Goal: Transaction & Acquisition: Purchase product/service

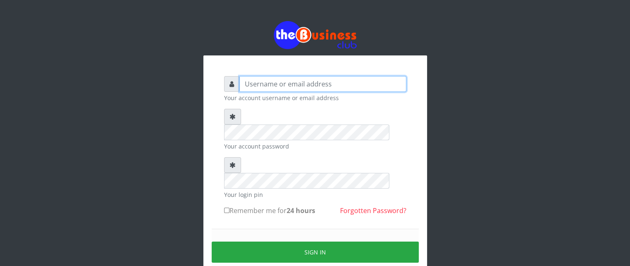
click at [314, 86] on input "text" at bounding box center [322, 84] width 167 height 16
type input "videx"
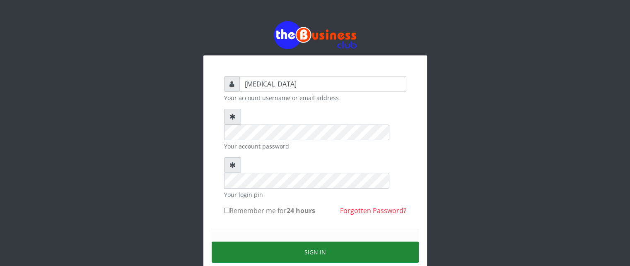
click at [349, 242] on button "Sign in" at bounding box center [315, 252] width 207 height 21
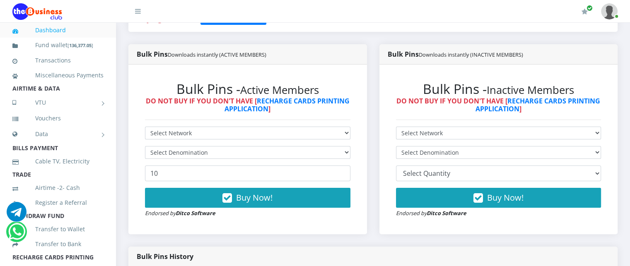
scroll to position [199, 0]
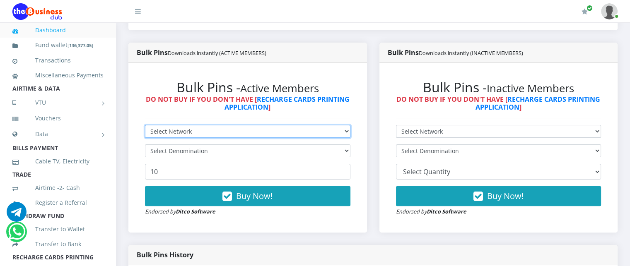
click at [196, 138] on select "Select Network MTN Globacom 9Mobile Airtel" at bounding box center [247, 131] width 205 height 13
select select "MTN"
click at [145, 134] on select "Select Network MTN Globacom 9Mobile Airtel" at bounding box center [247, 131] width 205 height 13
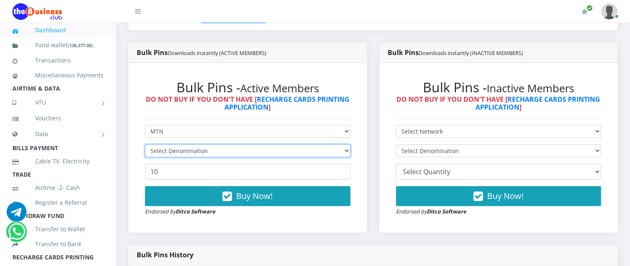
click at [190, 157] on select "Select Denomination" at bounding box center [247, 151] width 205 height 13
click at [176, 157] on select "Select Denomination MTN NGN100 - ₦96.99 MTN NGN200 - ₦193.98 MTN NGN400 - ₦387.…" at bounding box center [247, 151] width 205 height 13
select select "96.99-100"
click at [145, 154] on select "Select Denomination MTN NGN100 - ₦96.99 MTN NGN200 - ₦193.98 MTN NGN400 - ₦387.…" at bounding box center [247, 151] width 205 height 13
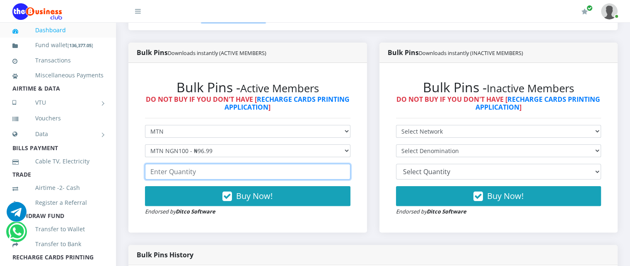
click at [178, 180] on input "number" at bounding box center [247, 172] width 205 height 16
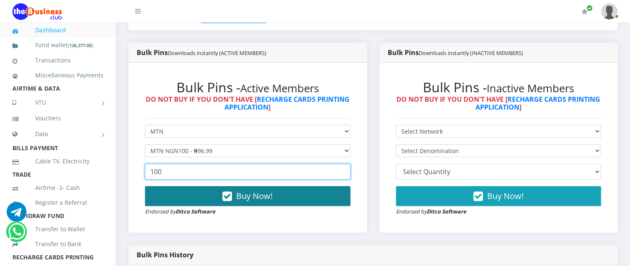
type input "100"
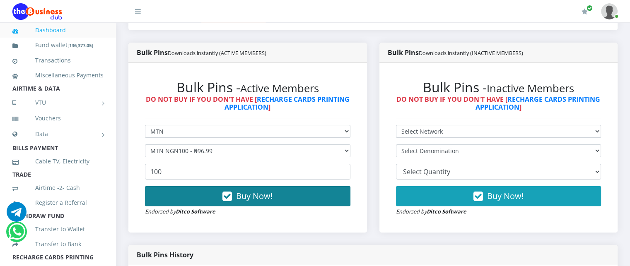
click at [221, 206] on button "Buy Now!" at bounding box center [247, 196] width 205 height 20
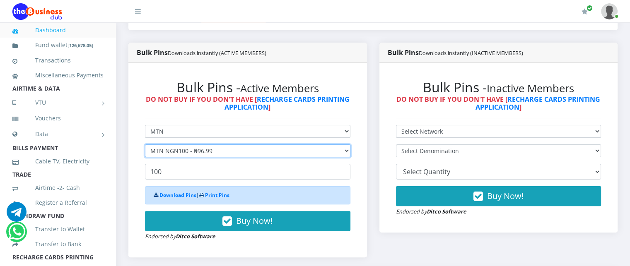
click at [218, 157] on select "Select Denomination MTN NGN100 - ₦96.99 MTN NGN200 - ₦193.98 MTN NGN400 - ₦387.…" at bounding box center [247, 151] width 205 height 13
select select "193.98-200"
click at [145, 154] on select "Select Denomination MTN NGN100 - ₦96.99 MTN NGN200 - ₦193.98 MTN NGN400 - ₦387.…" at bounding box center [247, 151] width 205 height 13
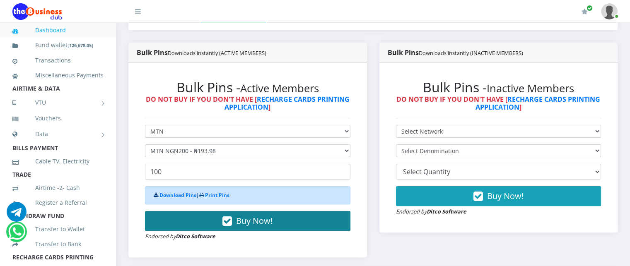
click at [234, 231] on button "Buy Now!" at bounding box center [247, 221] width 205 height 20
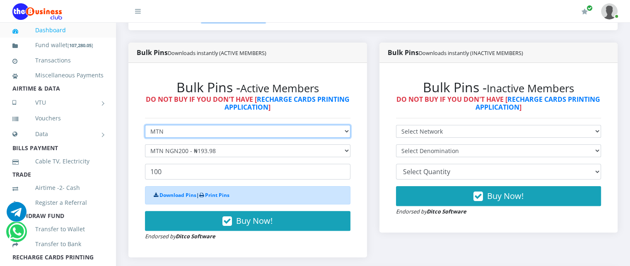
click at [221, 138] on select "Select Network MTN Globacom 9Mobile Airtel" at bounding box center [247, 131] width 205 height 13
select select "Glo"
click at [145, 134] on select "Select Network MTN Globacom 9Mobile Airtel" at bounding box center [247, 131] width 205 height 13
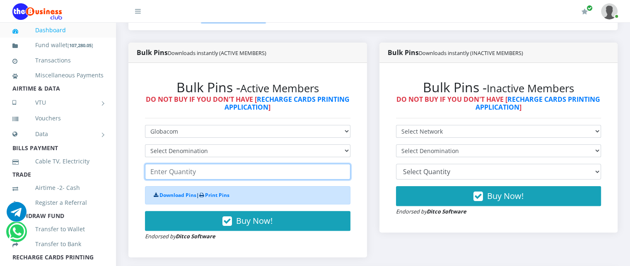
click at [195, 176] on input "number" at bounding box center [247, 172] width 205 height 16
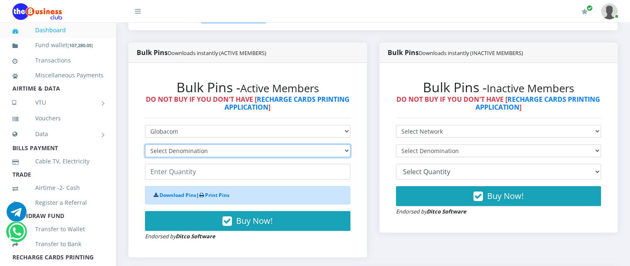
click at [195, 157] on select "Select Denomination Glo NGN100 - ₦96.55 Glo NGN200 - ₦193.10 Glo NGN500 - ₦482.…" at bounding box center [247, 151] width 205 height 13
select select "96.55-100"
click at [145, 154] on select "Select Denomination Glo NGN100 - ₦96.55 Glo NGN200 - ₦193.10 Glo NGN500 - ₦482.…" at bounding box center [247, 151] width 205 height 13
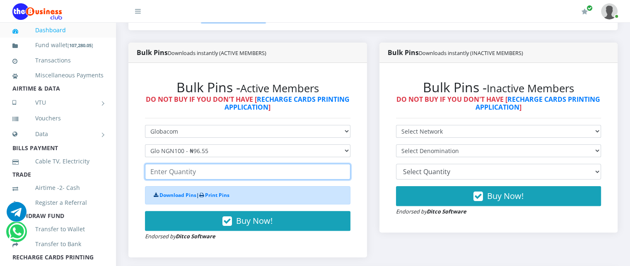
click at [192, 180] on input "number" at bounding box center [247, 172] width 205 height 16
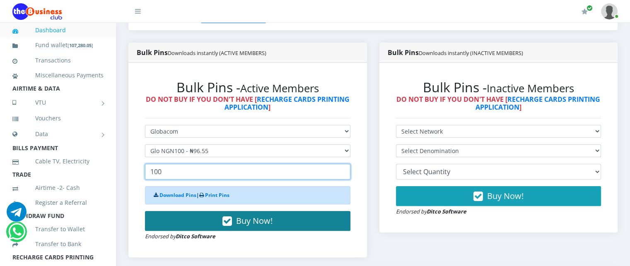
type input "100"
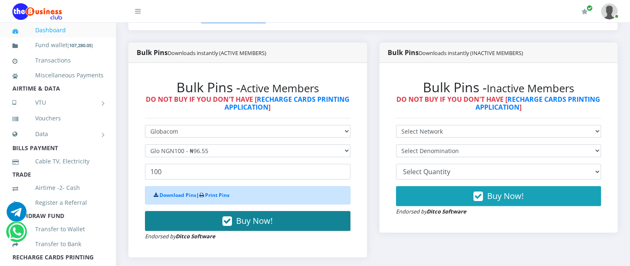
click at [237, 226] on span "Buy Now!" at bounding box center [254, 220] width 36 height 11
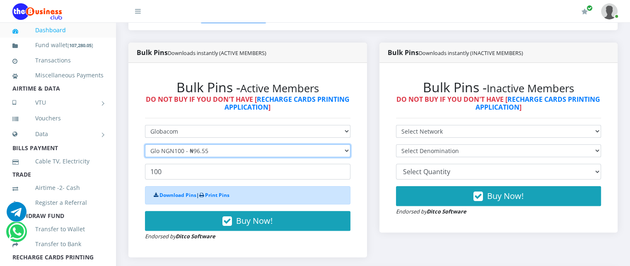
click at [225, 157] on select "Select Denomination Glo NGN100 - ₦96.55 Glo NGN200 - ₦193.10 Glo NGN500 - ₦482.…" at bounding box center [247, 151] width 205 height 13
select select "193.1-200"
click at [145, 154] on select "Select Denomination Glo NGN100 - ₦96.55 Glo NGN200 - ₦193.10 Glo NGN500 - ₦482.…" at bounding box center [247, 151] width 205 height 13
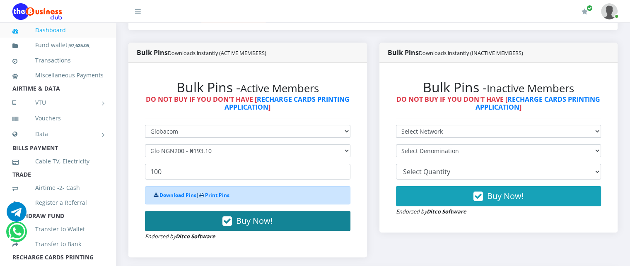
click at [236, 231] on button "Buy Now!" at bounding box center [247, 221] width 205 height 20
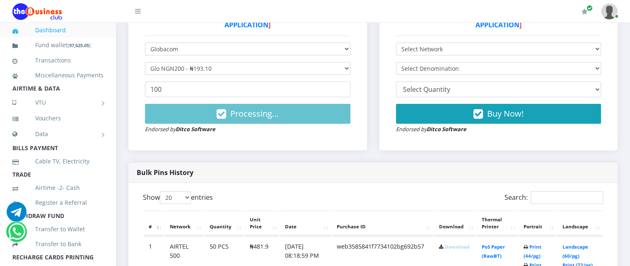
scroll to position [282, 0]
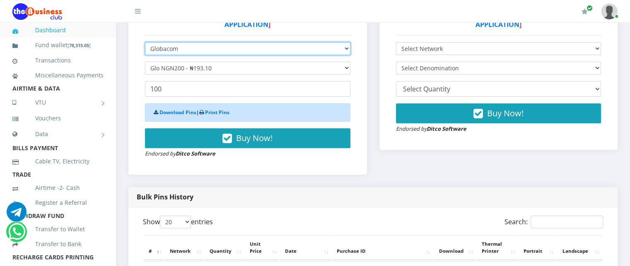
click at [200, 55] on select "Select Network MTN Globacom 9Mobile Airtel" at bounding box center [247, 48] width 205 height 13
select select "Airtel"
click at [145, 51] on select "Select Network MTN Globacom 9Mobile Airtel" at bounding box center [247, 48] width 205 height 13
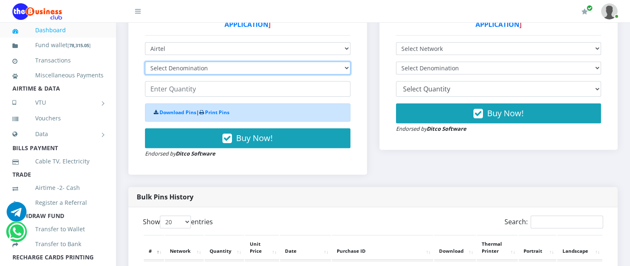
click at [177, 75] on select "Select Denomination Airtel NGN100 - ₦96.38 Airtel NGN200 - ₦192.76 Airtel NGN50…" at bounding box center [247, 68] width 205 height 13
select select "96.38-100"
click at [145, 71] on select "Select Denomination Airtel NGN100 - ₦96.38 Airtel NGN200 - ₦192.76 Airtel NGN50…" at bounding box center [247, 68] width 205 height 13
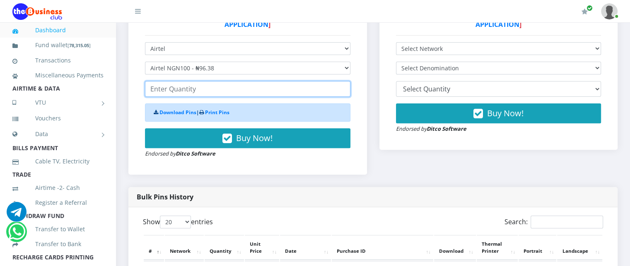
click at [183, 97] on input "number" at bounding box center [247, 89] width 205 height 16
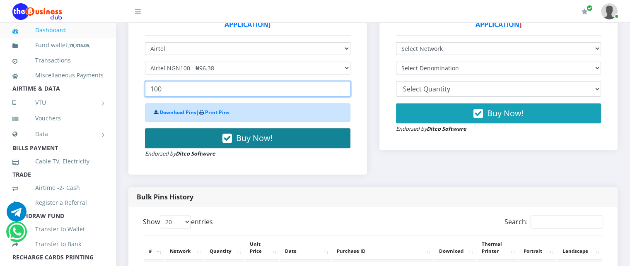
type input "100"
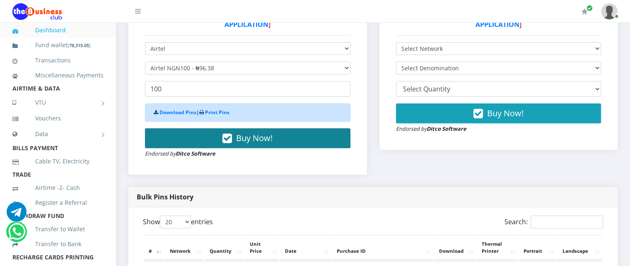
click at [211, 142] on button "Buy Now!" at bounding box center [247, 138] width 205 height 20
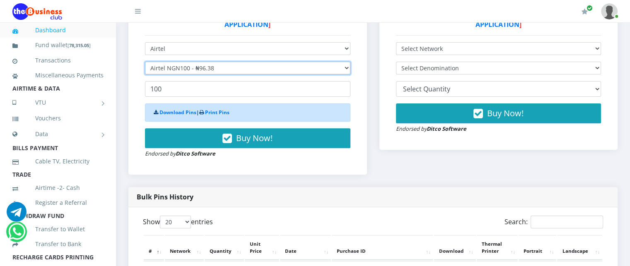
click at [191, 75] on select "Select Denomination Airtel NGN100 - ₦96.38 Airtel NGN200 - ₦192.76 Airtel NGN50…" at bounding box center [247, 68] width 205 height 13
select select "192.76-200"
click at [145, 71] on select "Select Denomination Airtel NGN100 - ₦96.38 Airtel NGN200 - ₦192.76 Airtel NGN50…" at bounding box center [247, 68] width 205 height 13
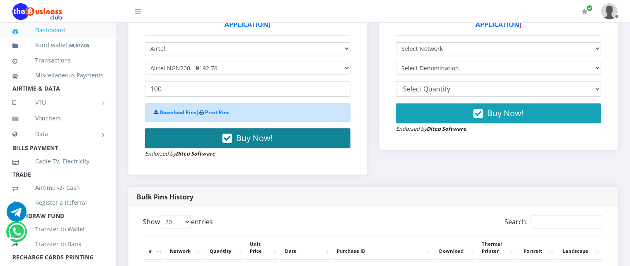
click at [215, 144] on button "Buy Now!" at bounding box center [247, 138] width 205 height 20
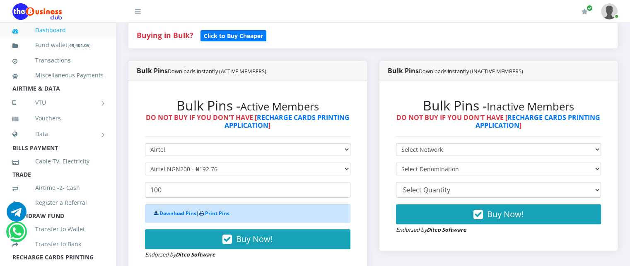
scroll to position [185, 0]
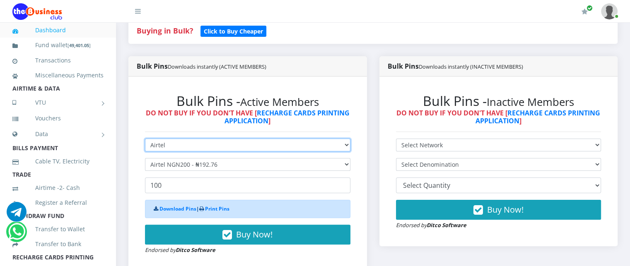
click at [218, 152] on select "Select Network MTN Globacom 9Mobile Airtel" at bounding box center [247, 145] width 205 height 13
select select "MTN"
click at [145, 148] on select "Select Network MTN Globacom 9Mobile Airtel" at bounding box center [247, 145] width 205 height 13
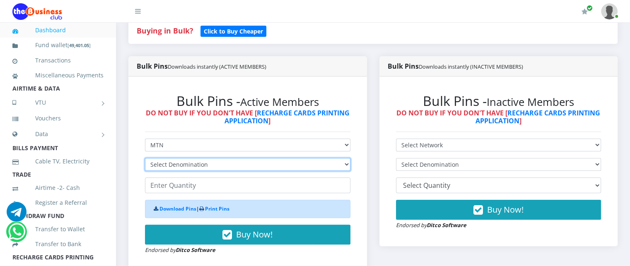
click at [200, 171] on select "Select Denomination MTN NGN100 - ₦96.99 MTN NGN200 - ₦193.98 MTN NGN400 - ₦387.…" at bounding box center [247, 164] width 205 height 13
select select "96.99-100"
click at [145, 167] on select "Select Denomination MTN NGN100 - ₦96.99 MTN NGN200 - ₦193.98 MTN NGN400 - ₦387.…" at bounding box center [247, 164] width 205 height 13
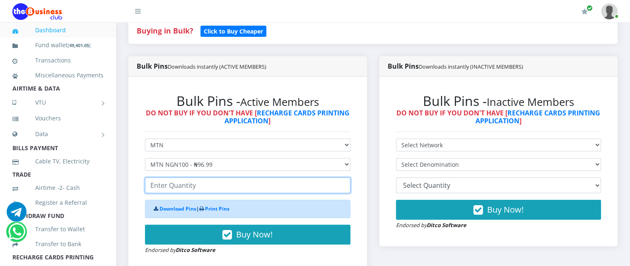
click at [190, 193] on input "number" at bounding box center [247, 186] width 205 height 16
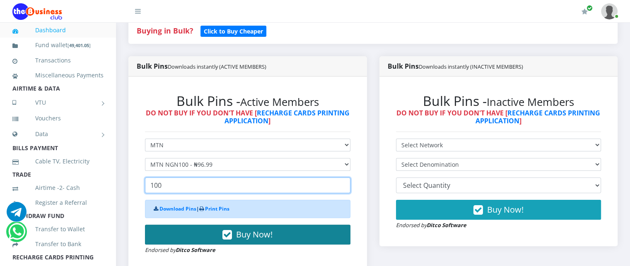
type input "100"
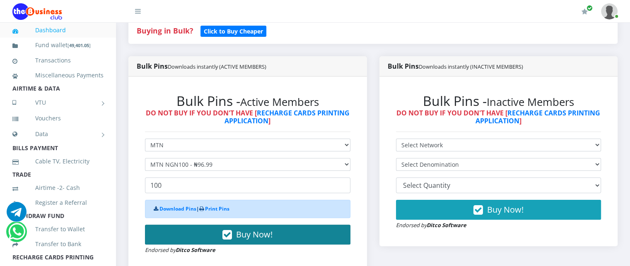
click at [236, 240] on span "Buy Now!" at bounding box center [254, 234] width 36 height 11
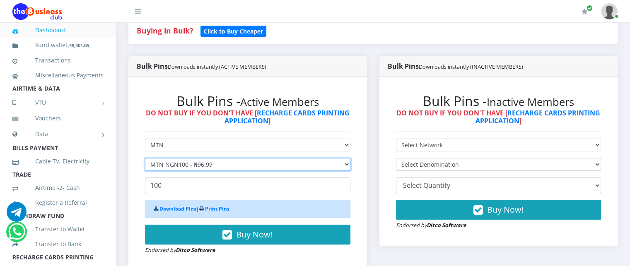
click at [214, 171] on select "Select Denomination MTN NGN100 - ₦96.99 MTN NGN200 - ₦193.98 MTN NGN400 - ₦387.…" at bounding box center [247, 164] width 205 height 13
select select "193.98-200"
click at [145, 167] on select "Select Denomination MTN NGN100 - ₦96.99 MTN NGN200 - ₦193.98 MTN NGN400 - ₦387.…" at bounding box center [247, 164] width 205 height 13
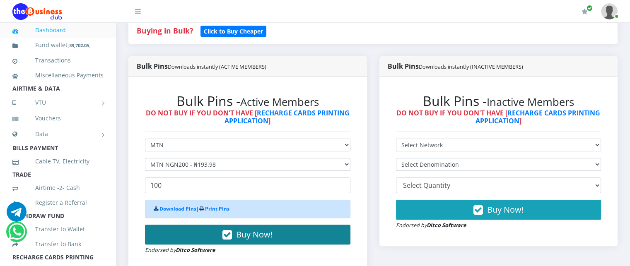
click at [211, 241] on button "Buy Now!" at bounding box center [247, 235] width 205 height 20
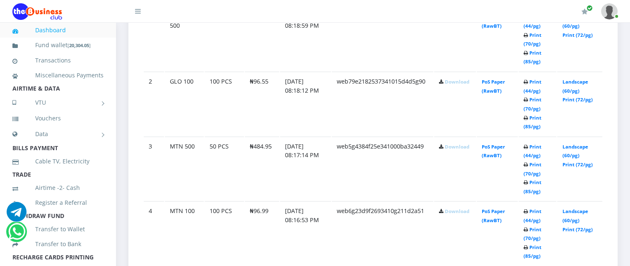
scroll to position [537, 0]
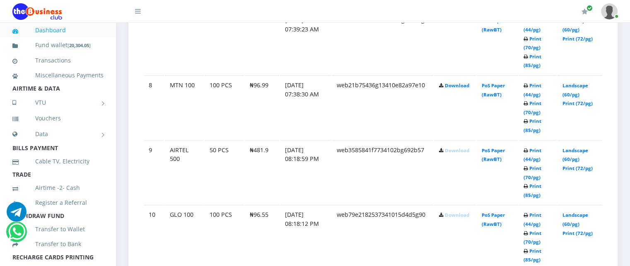
scroll to position [887, 0]
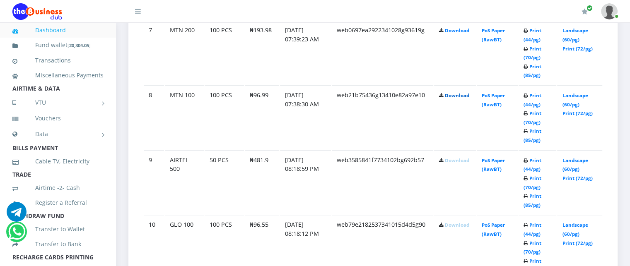
click at [453, 99] on link "Download" at bounding box center [457, 95] width 24 height 6
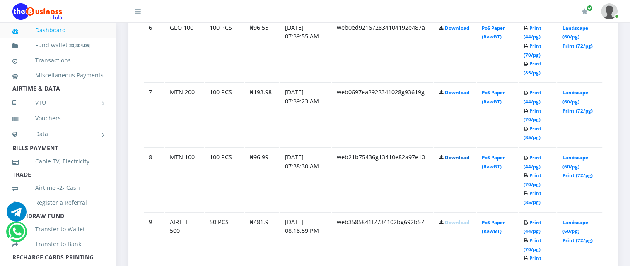
scroll to position [824, 0]
click at [453, 96] on link "Download" at bounding box center [457, 93] width 24 height 6
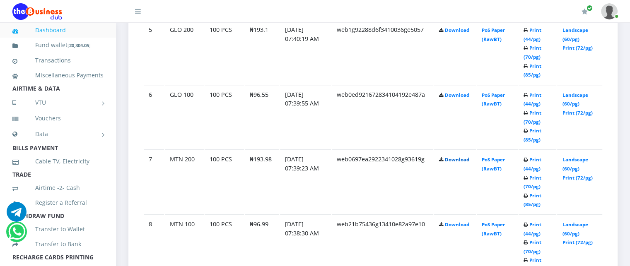
scroll to position [750, 0]
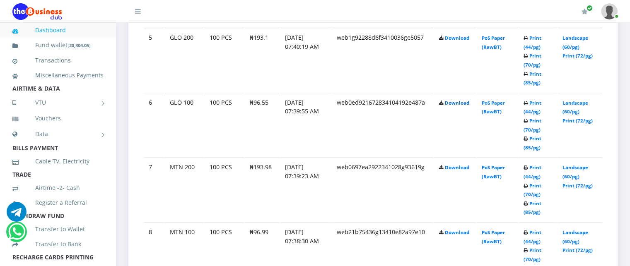
click at [453, 106] on link "Download" at bounding box center [457, 103] width 24 height 6
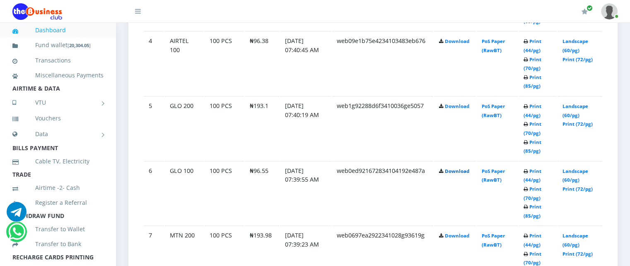
scroll to position [677, 0]
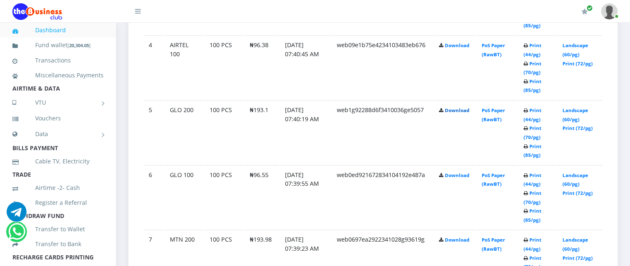
click at [454, 113] on link "Download" at bounding box center [457, 110] width 24 height 6
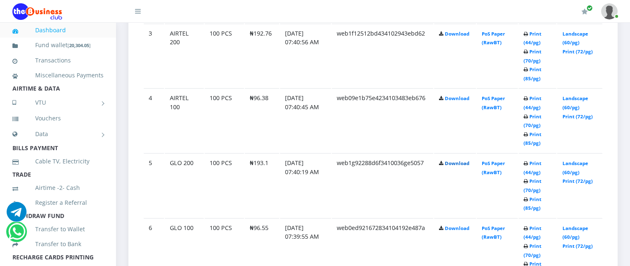
scroll to position [604, 0]
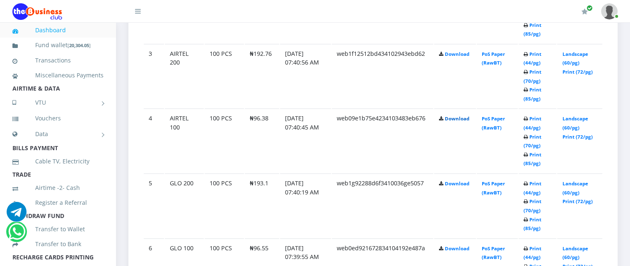
click at [455, 122] on link "Download" at bounding box center [457, 119] width 24 height 6
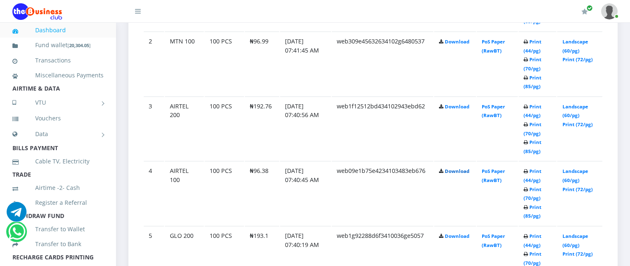
scroll to position [550, 0]
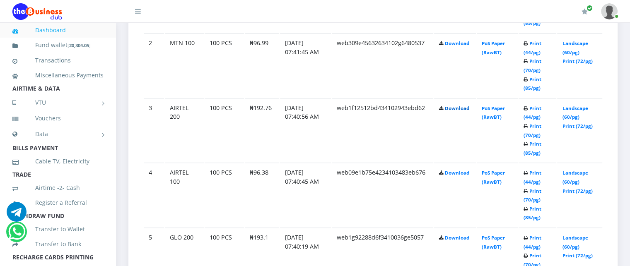
click at [455, 111] on link "Download" at bounding box center [457, 108] width 24 height 6
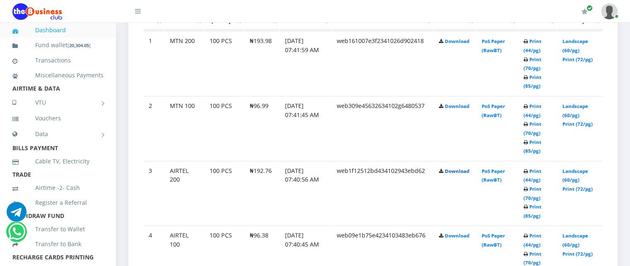
scroll to position [486, 0]
click at [455, 110] on link "Download" at bounding box center [457, 107] width 24 height 6
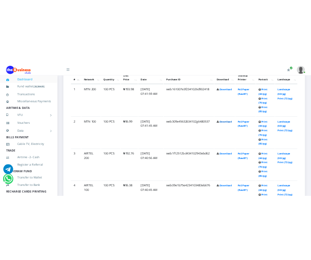
scroll to position [453, 0]
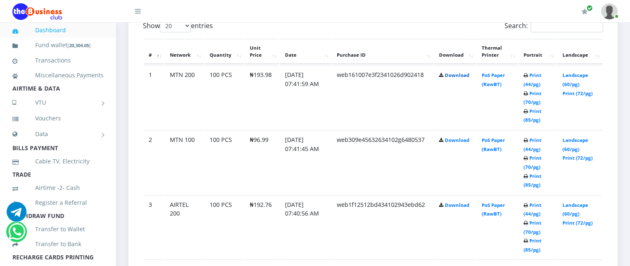
click at [450, 78] on link "Download" at bounding box center [457, 75] width 24 height 6
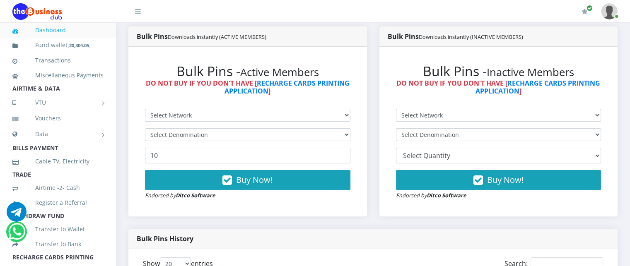
scroll to position [228, 0]
